Goal: Transaction & Acquisition: Download file/media

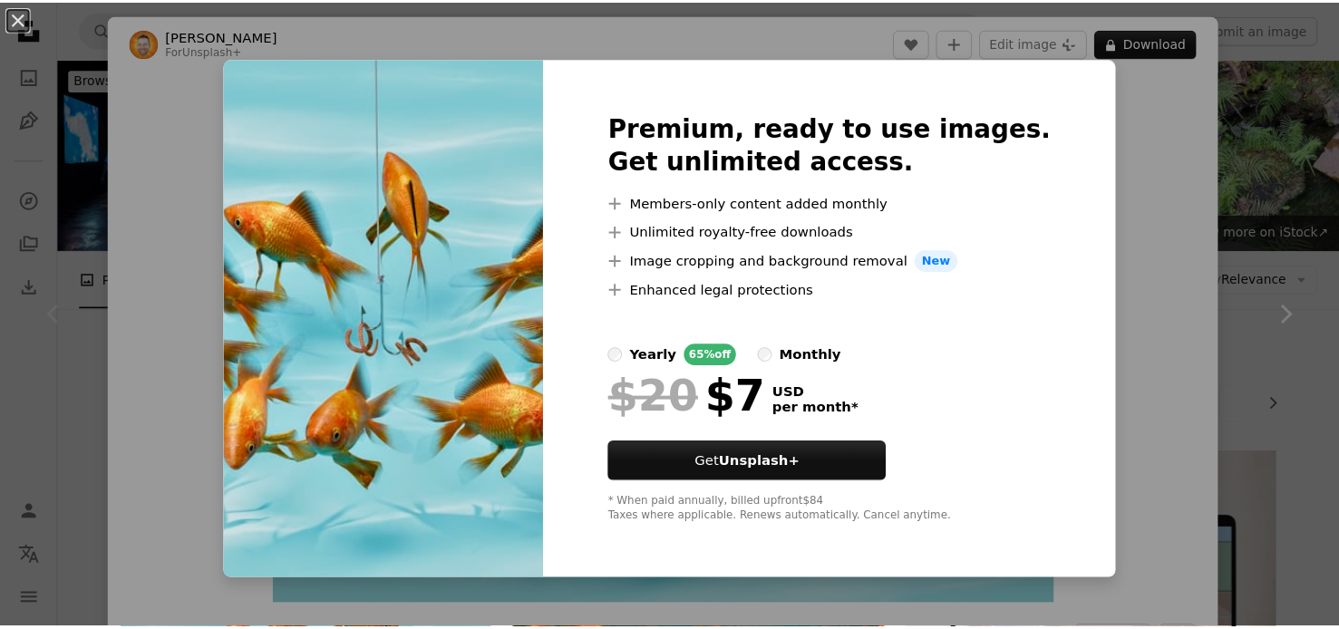
scroll to position [363, 0]
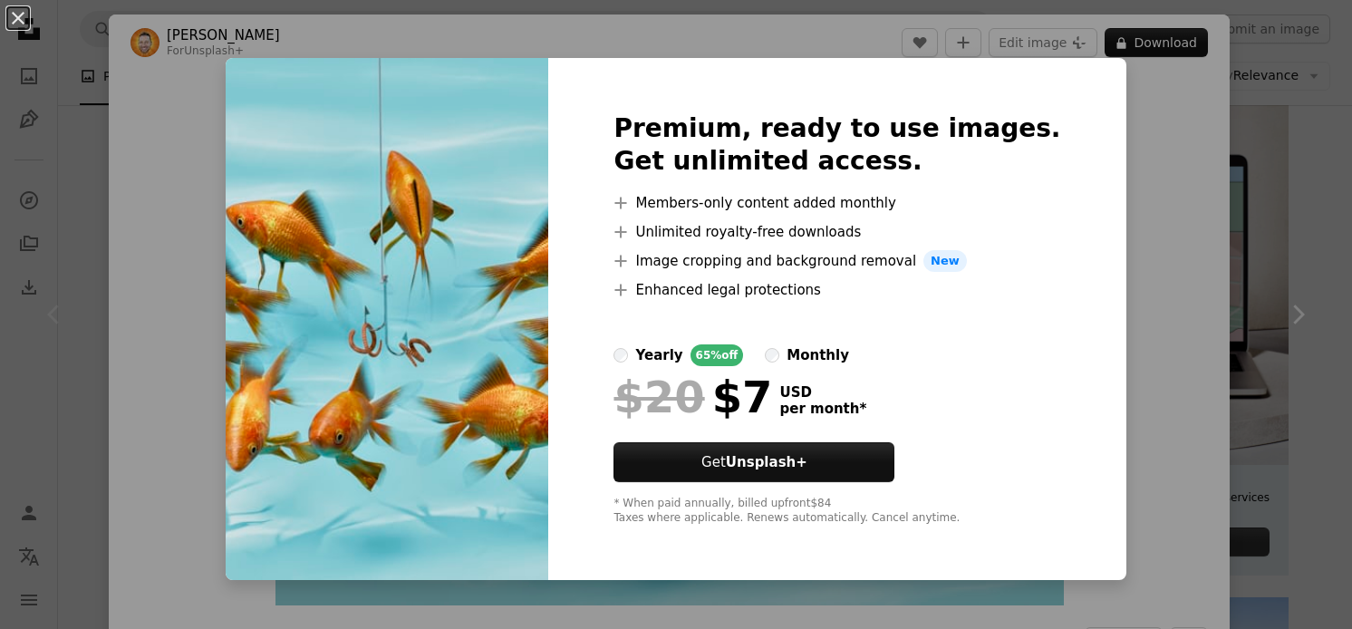
click at [1139, 151] on div "An X shape Premium, ready to use images. Get unlimited access. A plus sign Memb…" at bounding box center [676, 314] width 1352 height 629
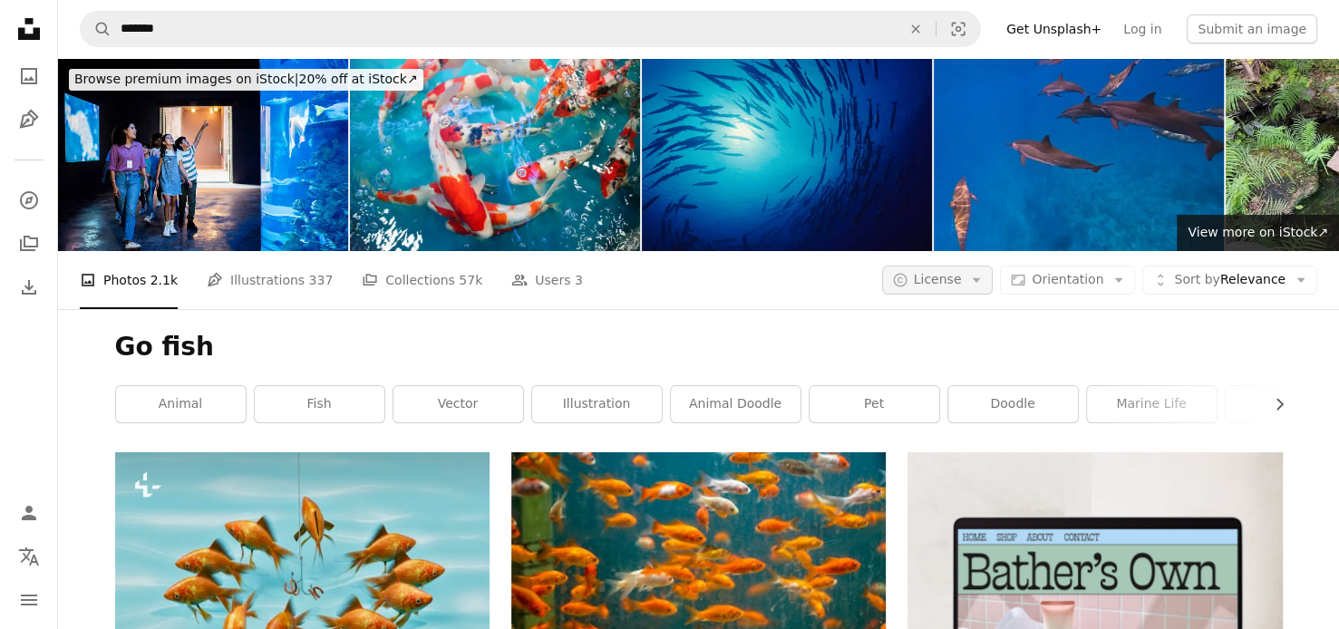
click at [984, 283] on icon "Arrow down" at bounding box center [976, 280] width 16 height 16
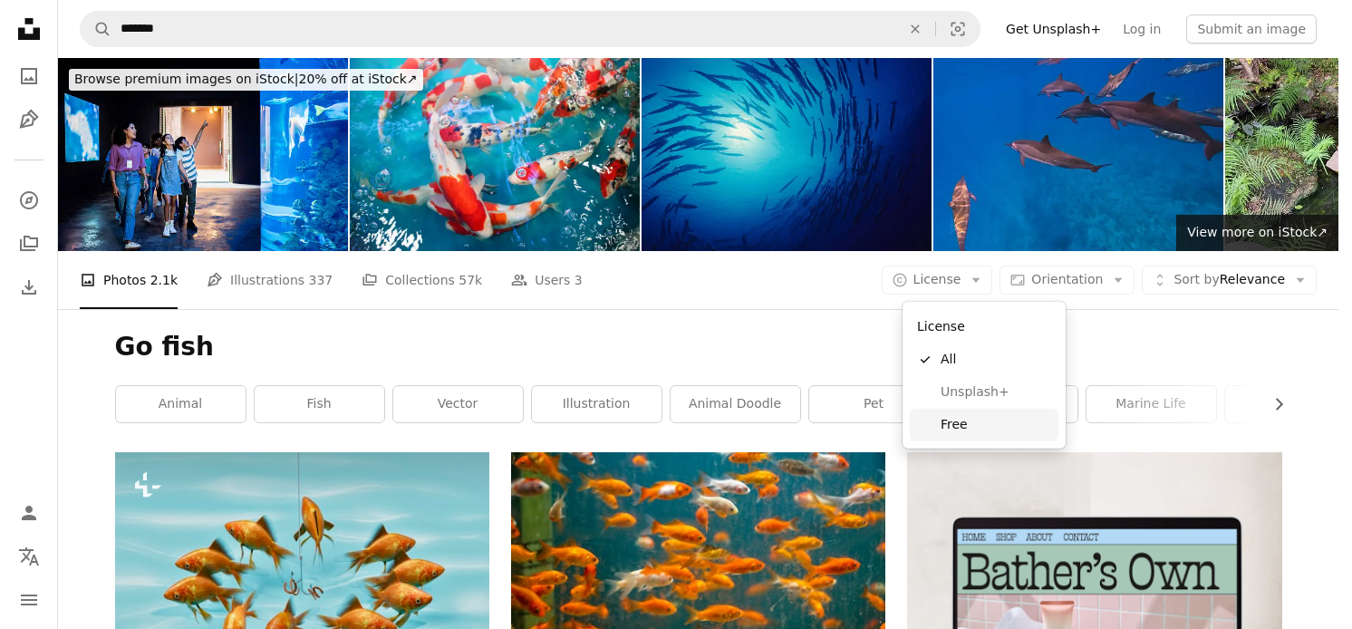
click at [970, 425] on span "Free" at bounding box center [996, 425] width 111 height 18
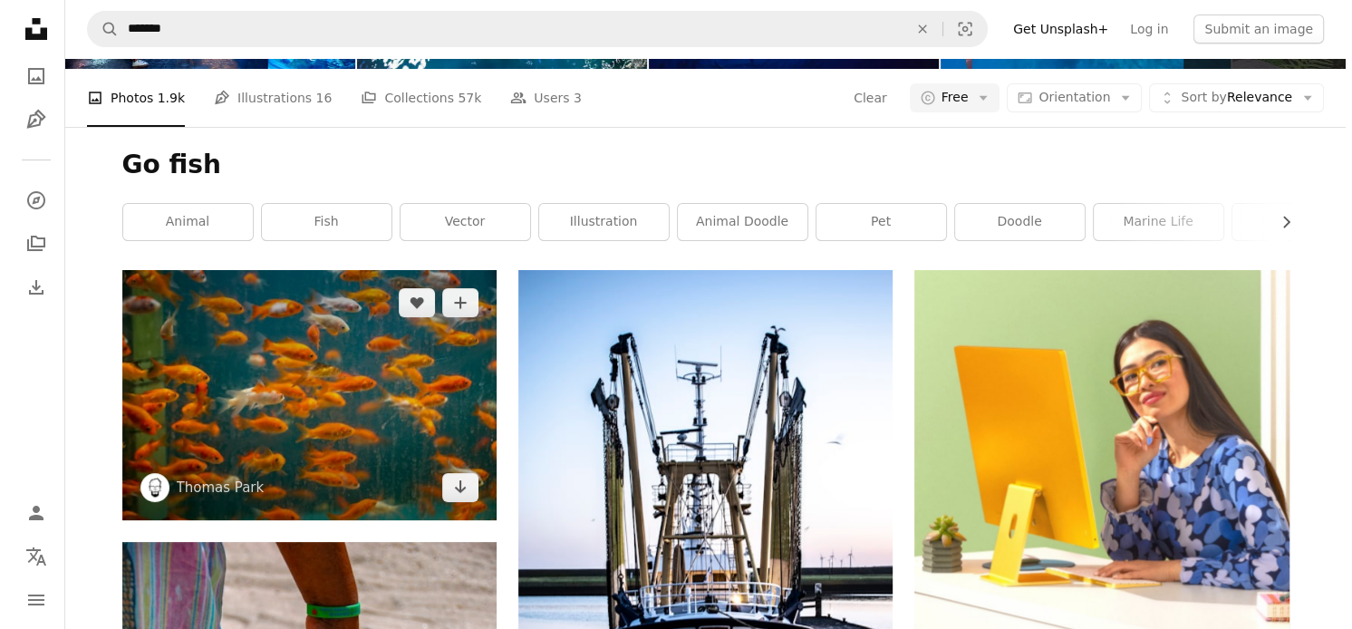
scroll to position [181, 0]
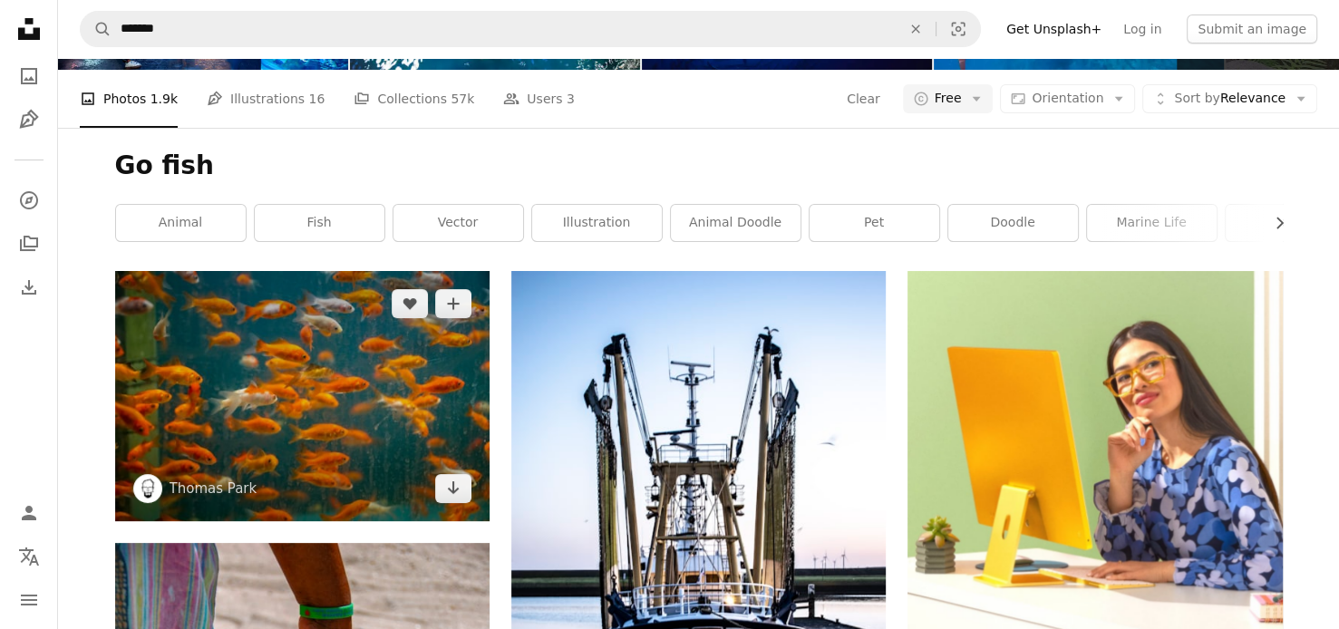
click at [373, 365] on img at bounding box center [302, 395] width 374 height 249
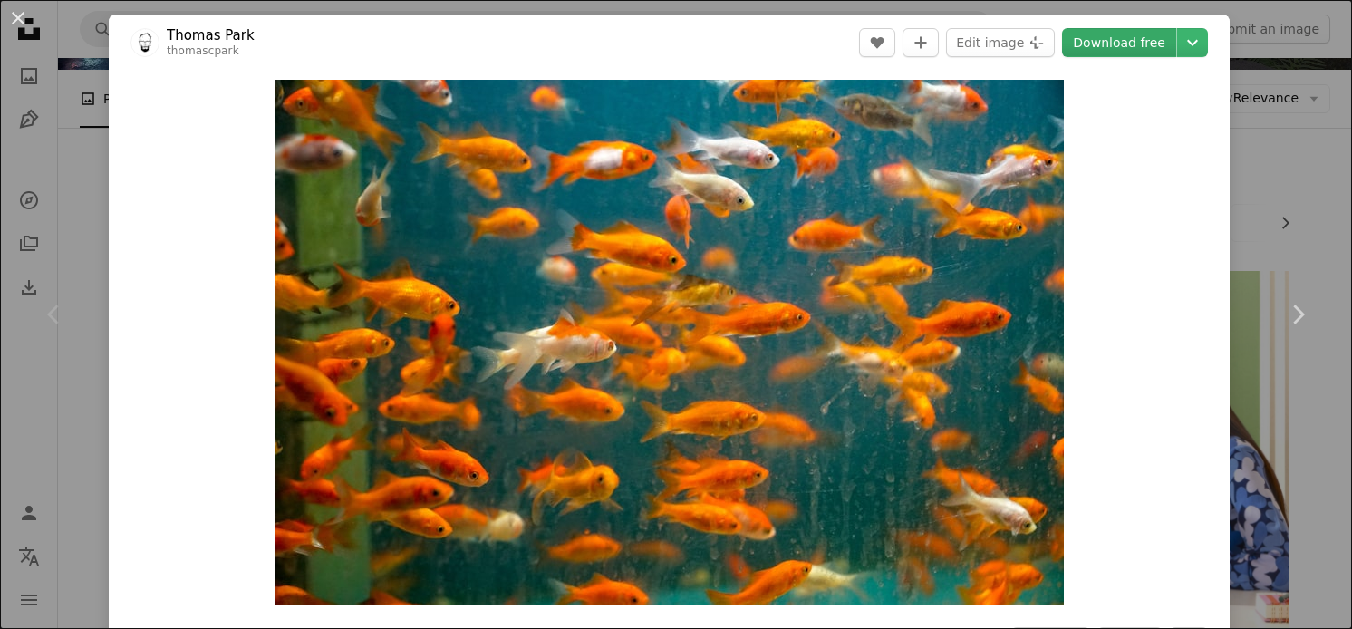
click at [1109, 44] on link "Download free" at bounding box center [1119, 42] width 114 height 29
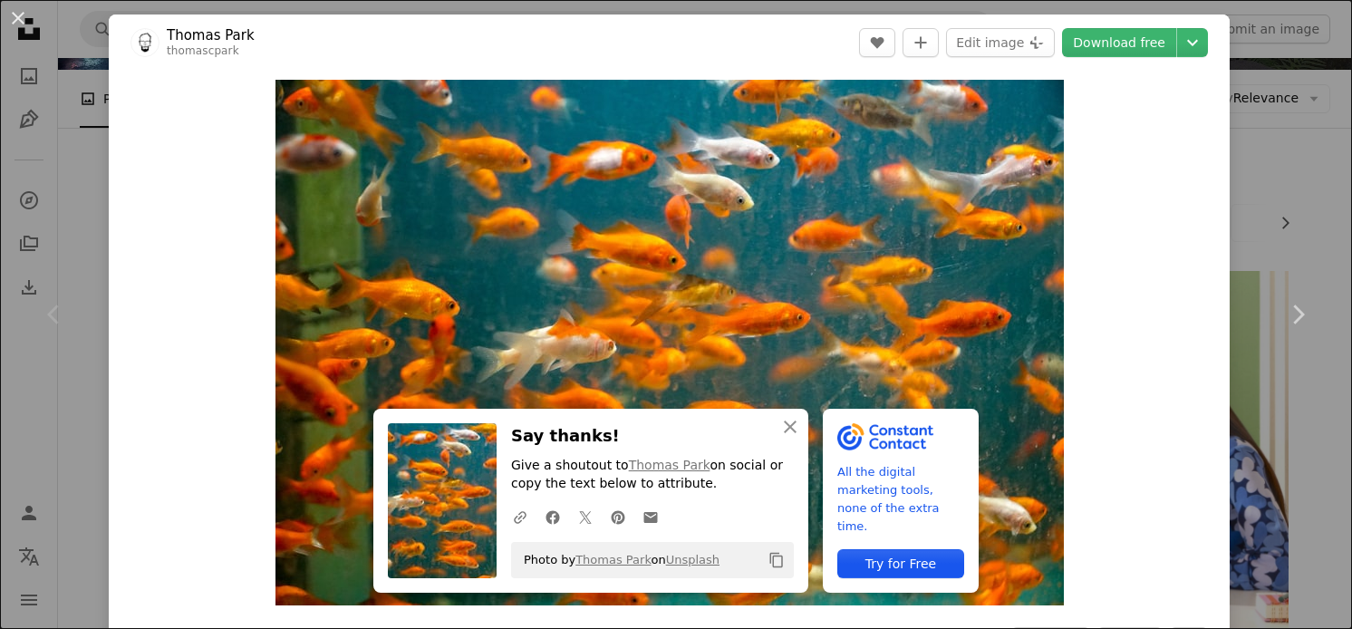
click at [780, 44] on header "[PERSON_NAME] A heart A plus sign Edit image Plus sign for Unsplash+ Download f…" at bounding box center [669, 43] width 1121 height 56
click at [19, 24] on button "An X shape" at bounding box center [18, 18] width 22 height 22
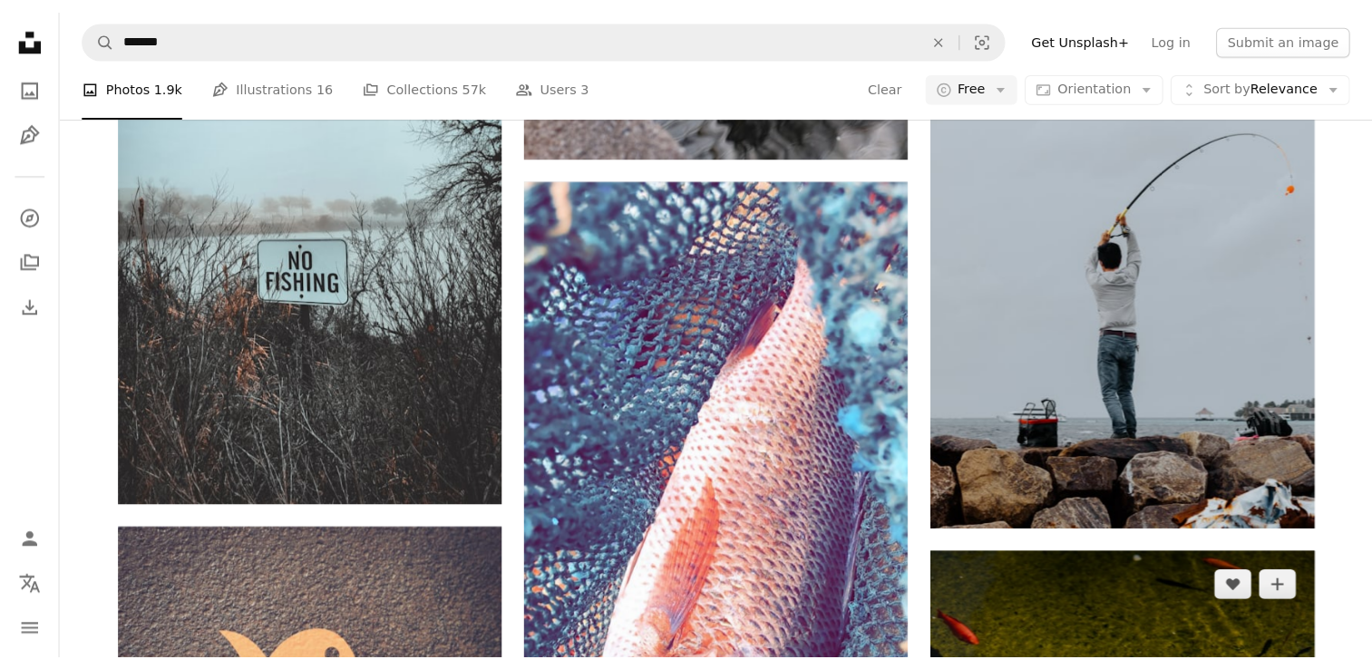
scroll to position [1904, 0]
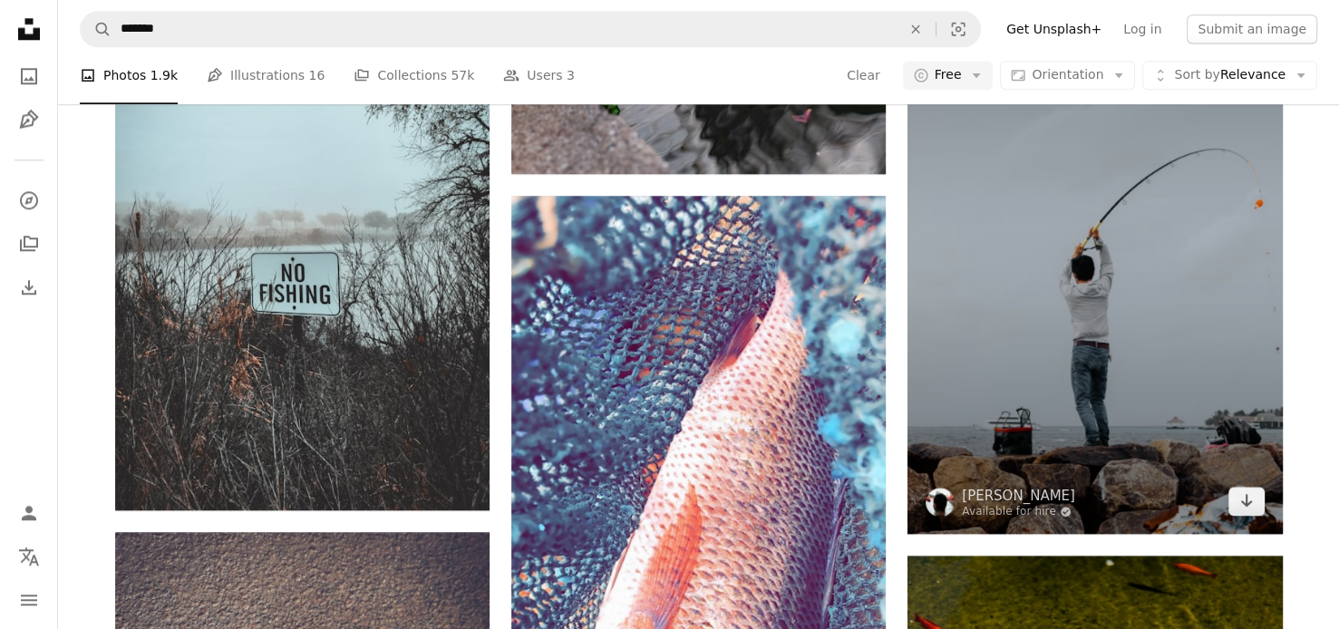
click at [1052, 289] on img at bounding box center [1094, 252] width 374 height 562
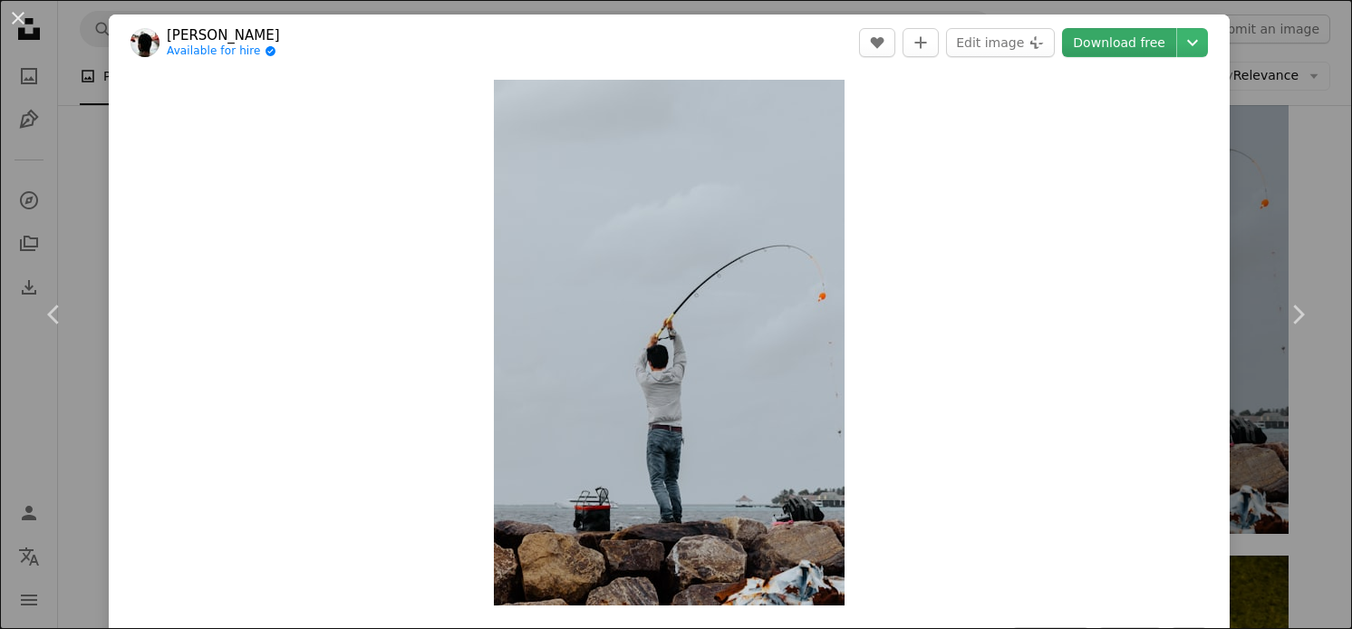
click at [1095, 44] on link "Download free" at bounding box center [1119, 42] width 114 height 29
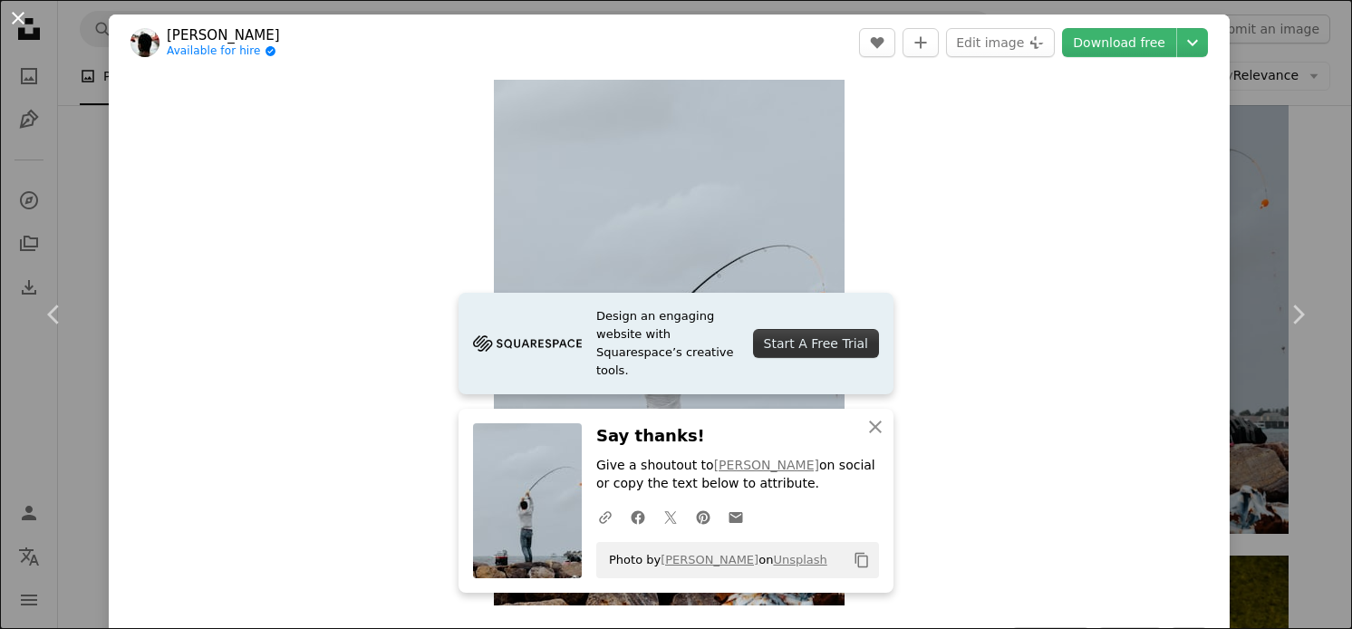
click at [20, 17] on button "An X shape" at bounding box center [18, 18] width 22 height 22
